Goal: Task Accomplishment & Management: Use online tool/utility

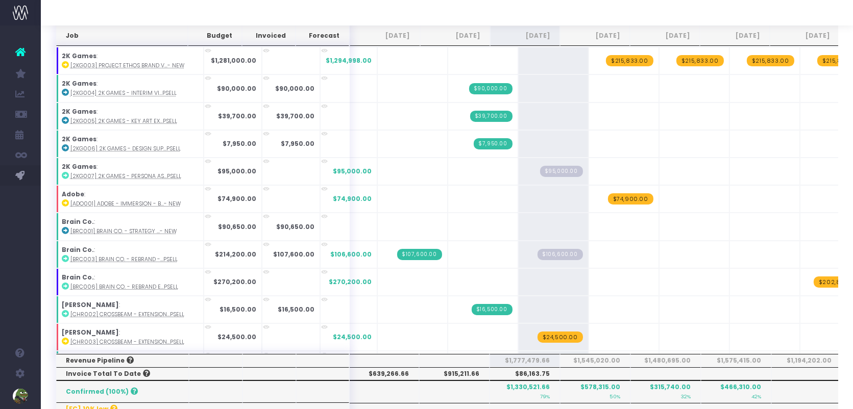
scroll to position [1061, 0]
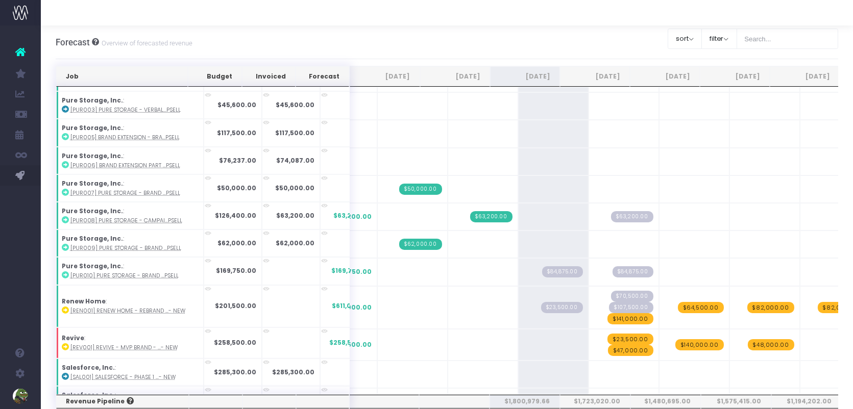
click at [613, 313] on span "$141,000.00" at bounding box center [630, 318] width 46 height 11
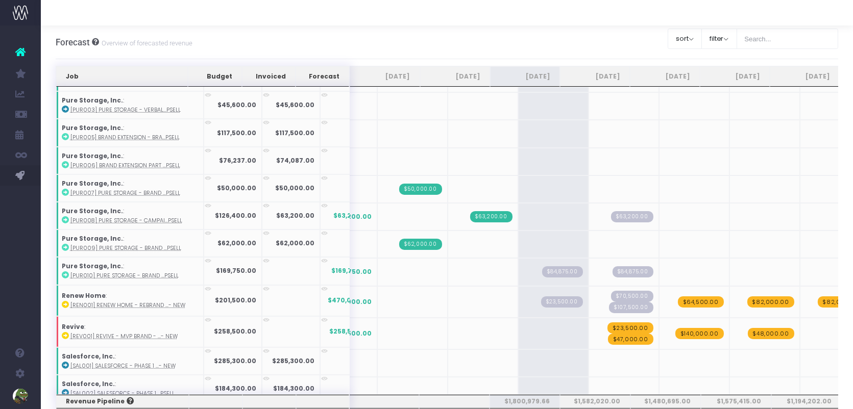
click at [678, 296] on span "$64,500.00" at bounding box center [701, 301] width 46 height 11
click at [750, 296] on span "$82,000.00" at bounding box center [770, 301] width 47 height 11
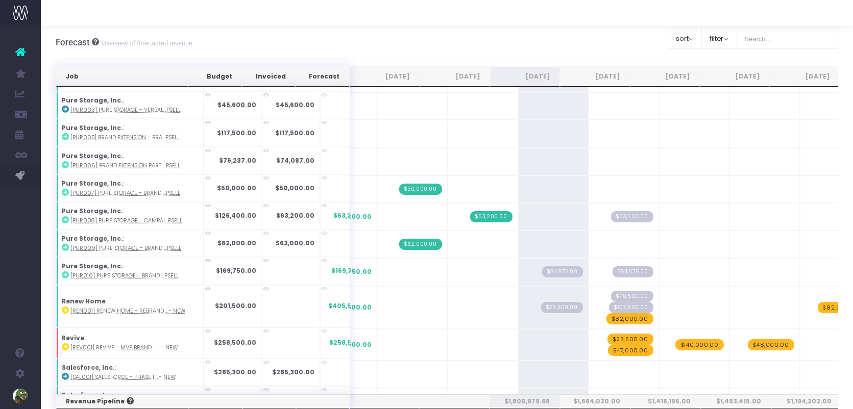
click at [751, 286] on td "+" at bounding box center [764, 307] width 70 height 43
click at [752, 258] on td "+" at bounding box center [764, 272] width 70 height 28
click at [817, 302] on span "$82,000.00" at bounding box center [840, 307] width 47 height 11
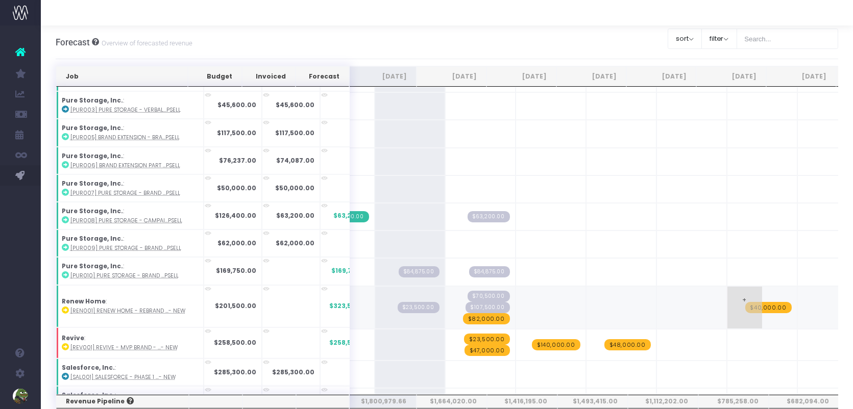
click at [745, 302] on span "$40,000.00" at bounding box center [768, 307] width 46 height 11
click at [463, 313] on span "$82,000.00" at bounding box center [486, 318] width 47 height 11
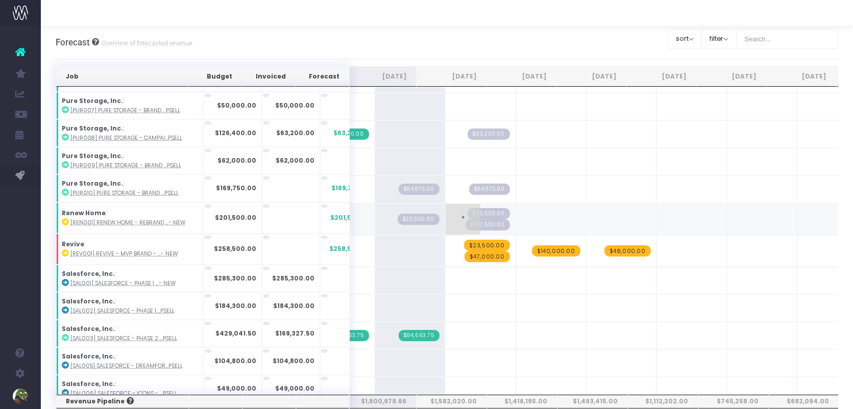
scroll to position [1205, 0]
